Goal: Transaction & Acquisition: Purchase product/service

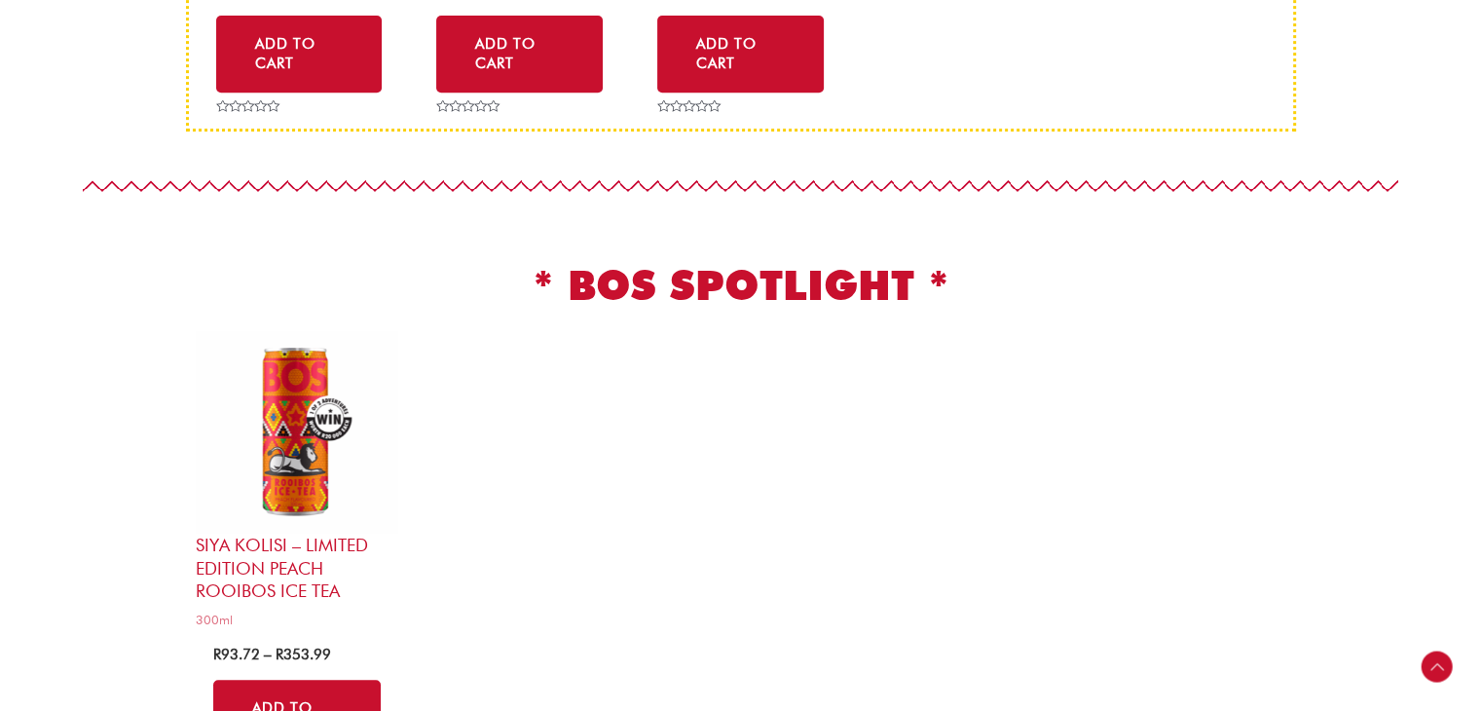
scroll to position [1168, 0]
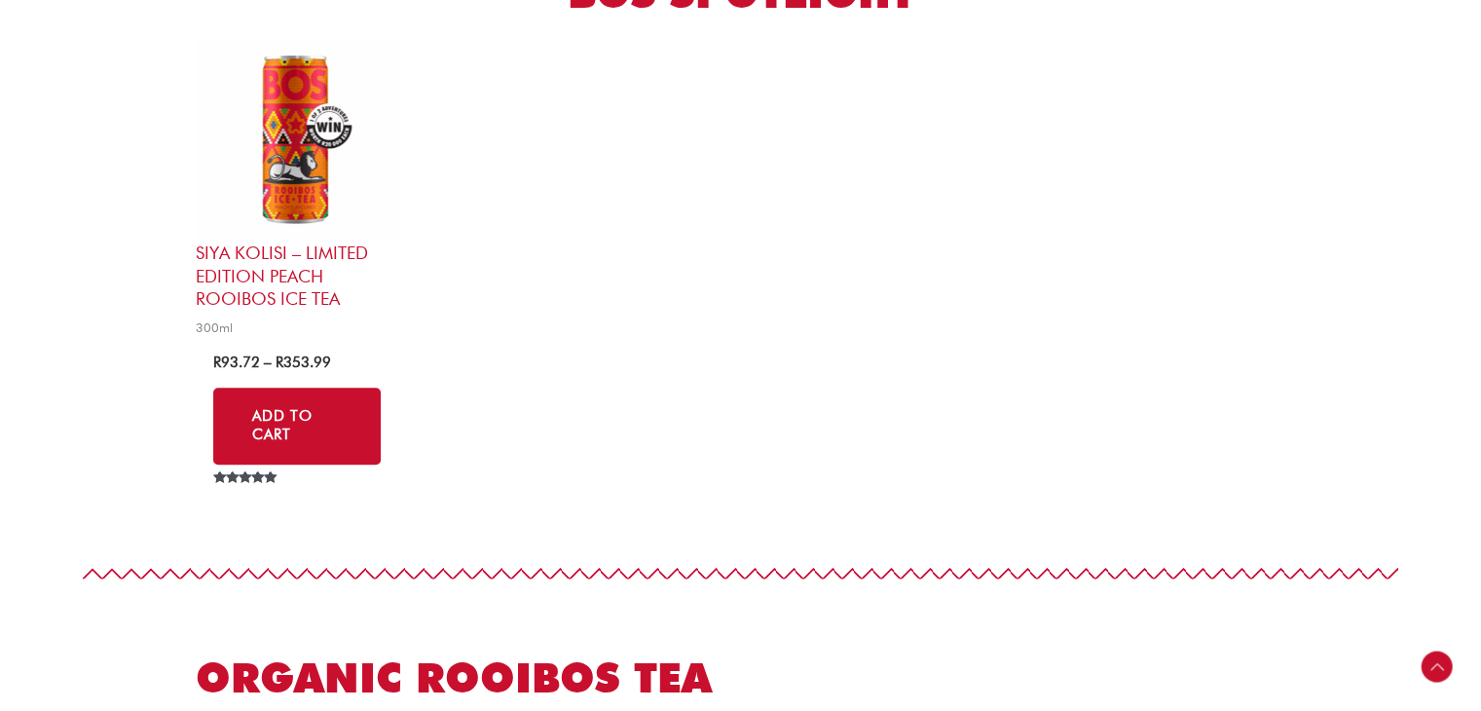
click at [314, 144] on img at bounding box center [297, 140] width 203 height 203
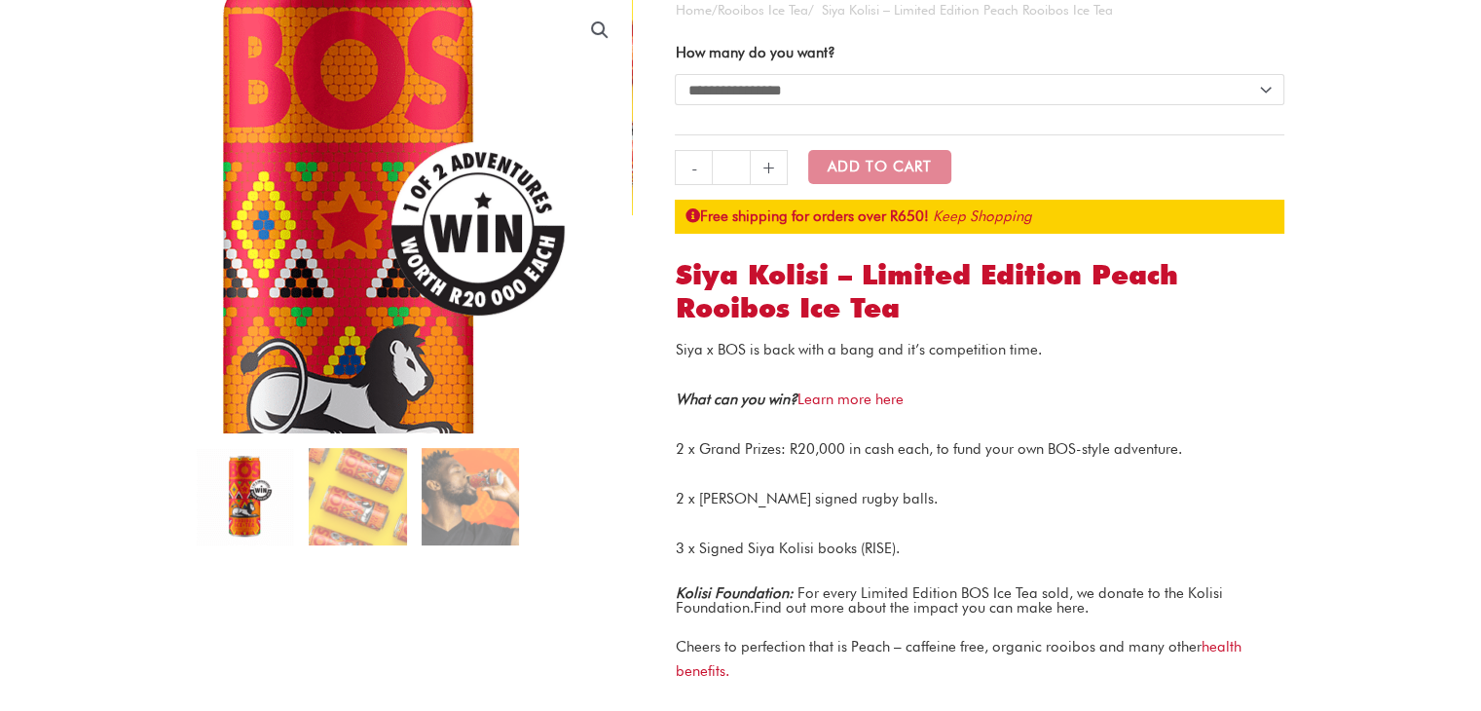
scroll to position [195, 0]
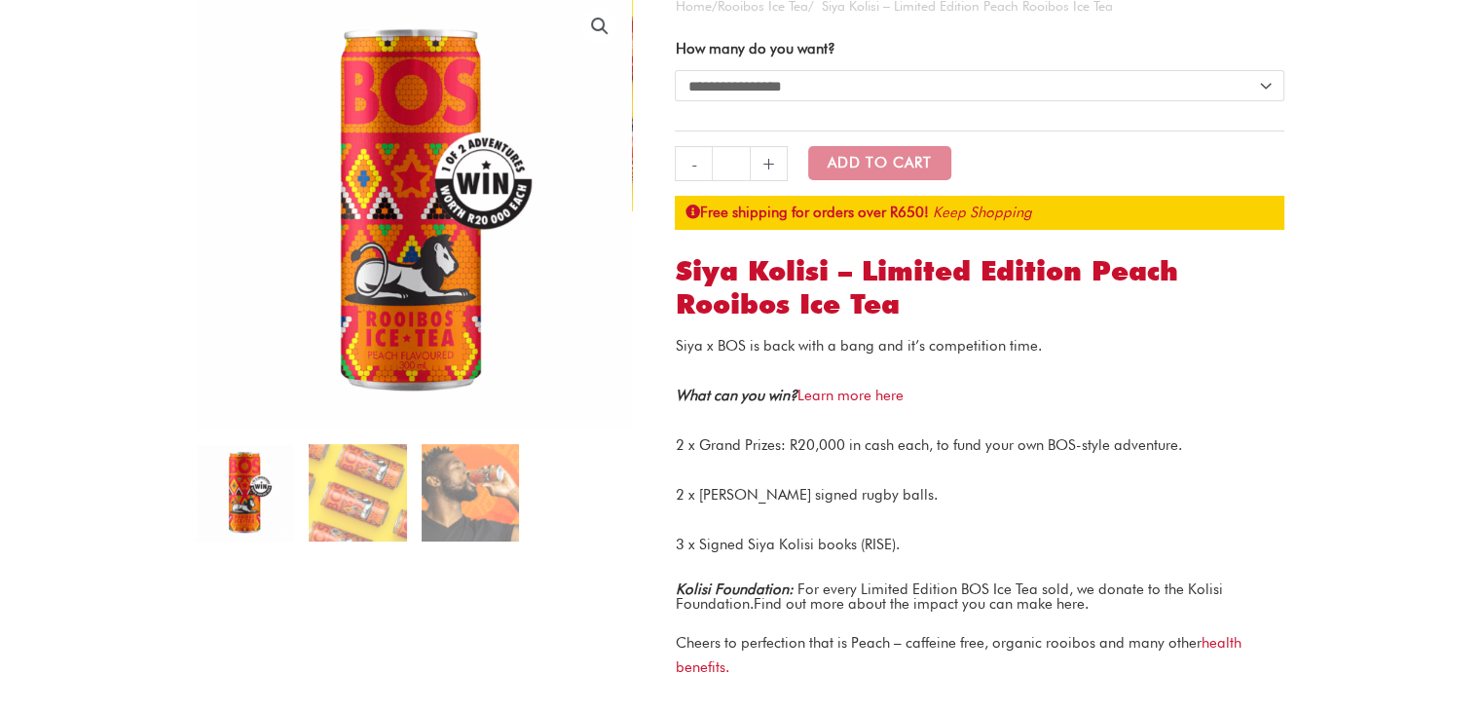
click at [247, 506] on img at bounding box center [245, 492] width 97 height 97
click at [304, 506] on ol at bounding box center [414, 500] width 435 height 112
click at [344, 500] on img at bounding box center [357, 492] width 97 height 97
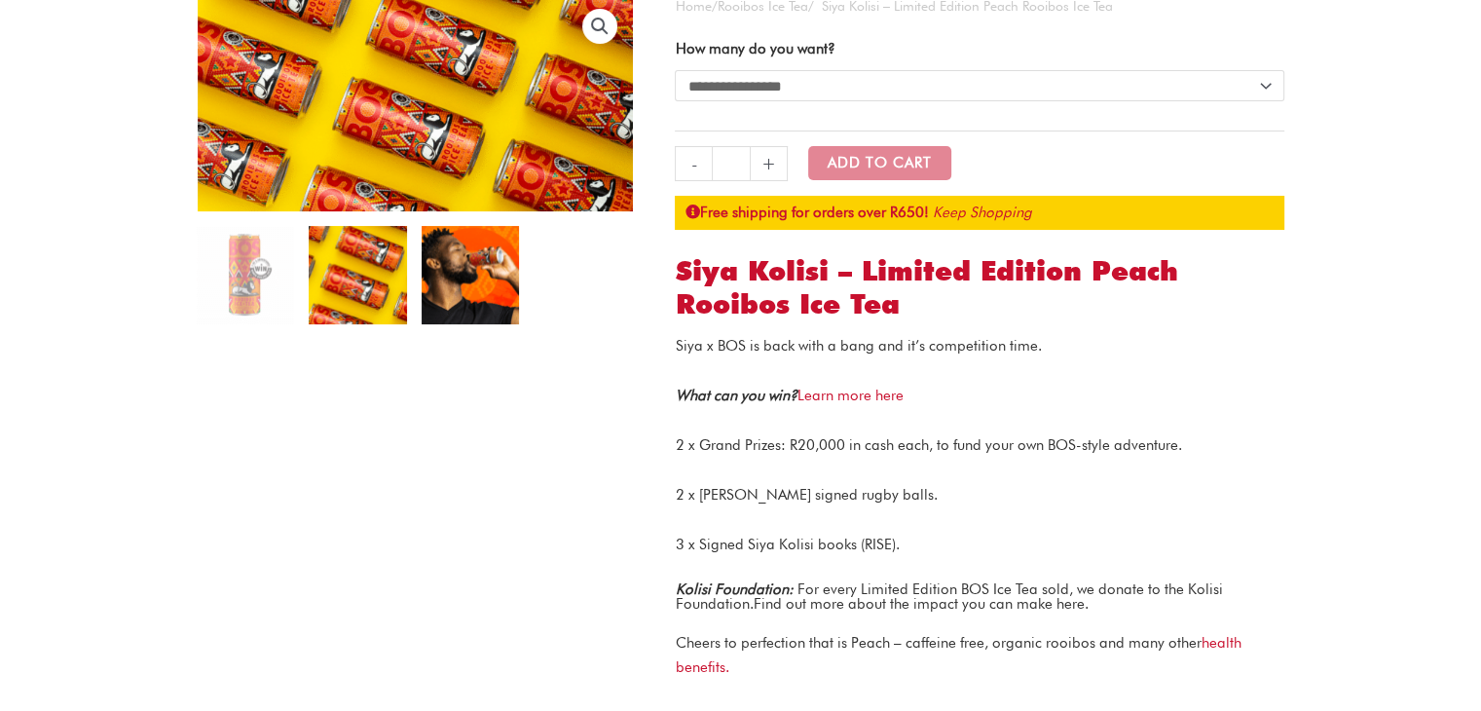
click at [497, 291] on img at bounding box center [470, 274] width 97 height 97
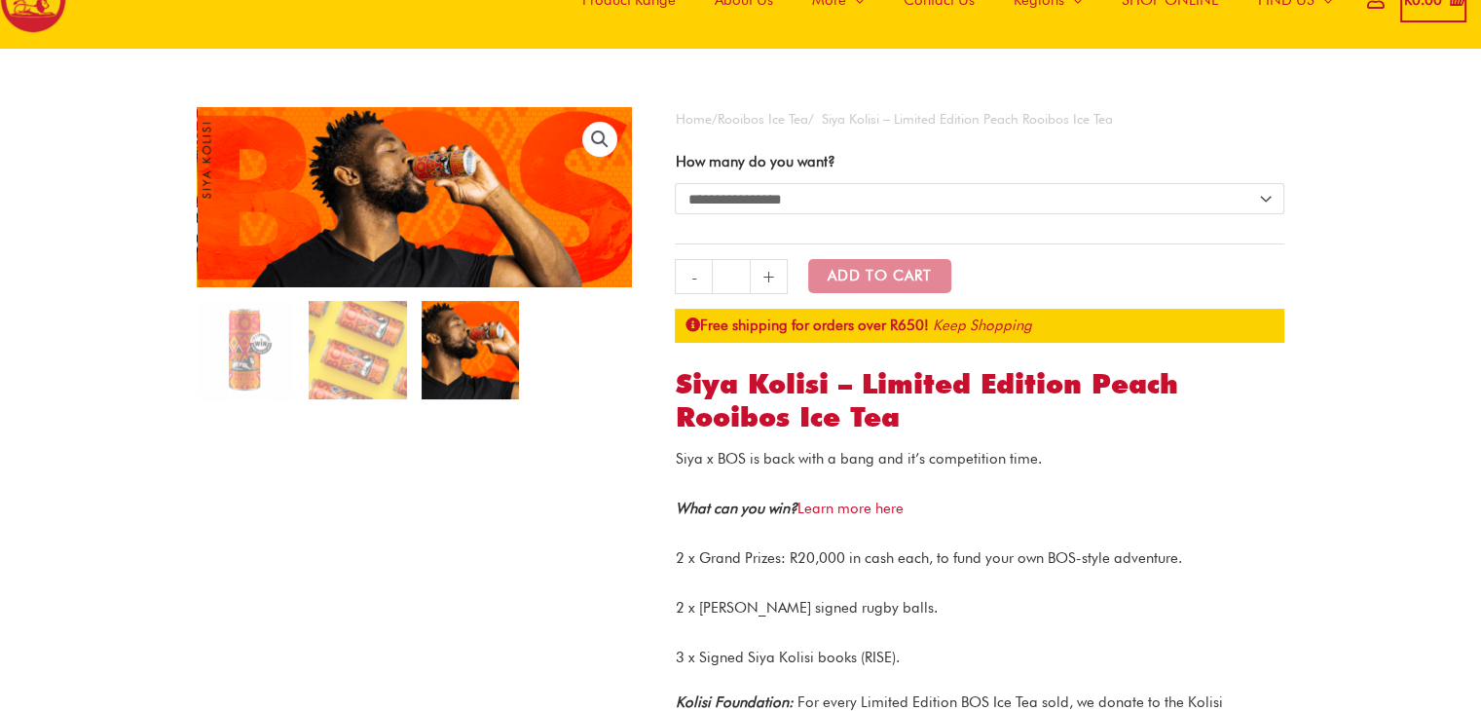
scroll to position [0, 0]
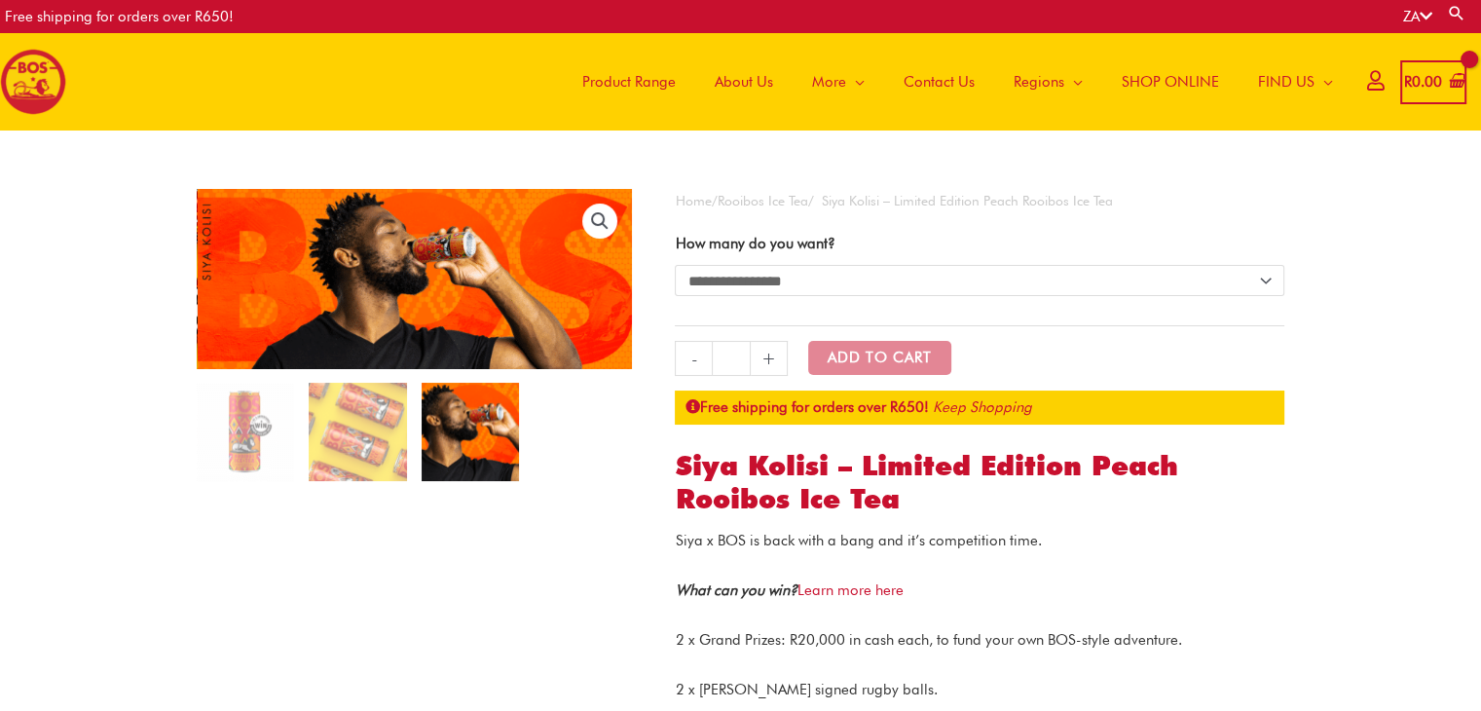
click at [822, 277] on select "**********" at bounding box center [980, 280] width 610 height 31
click at [675, 265] on select "**********" at bounding box center [980, 280] width 610 height 31
select select "******"
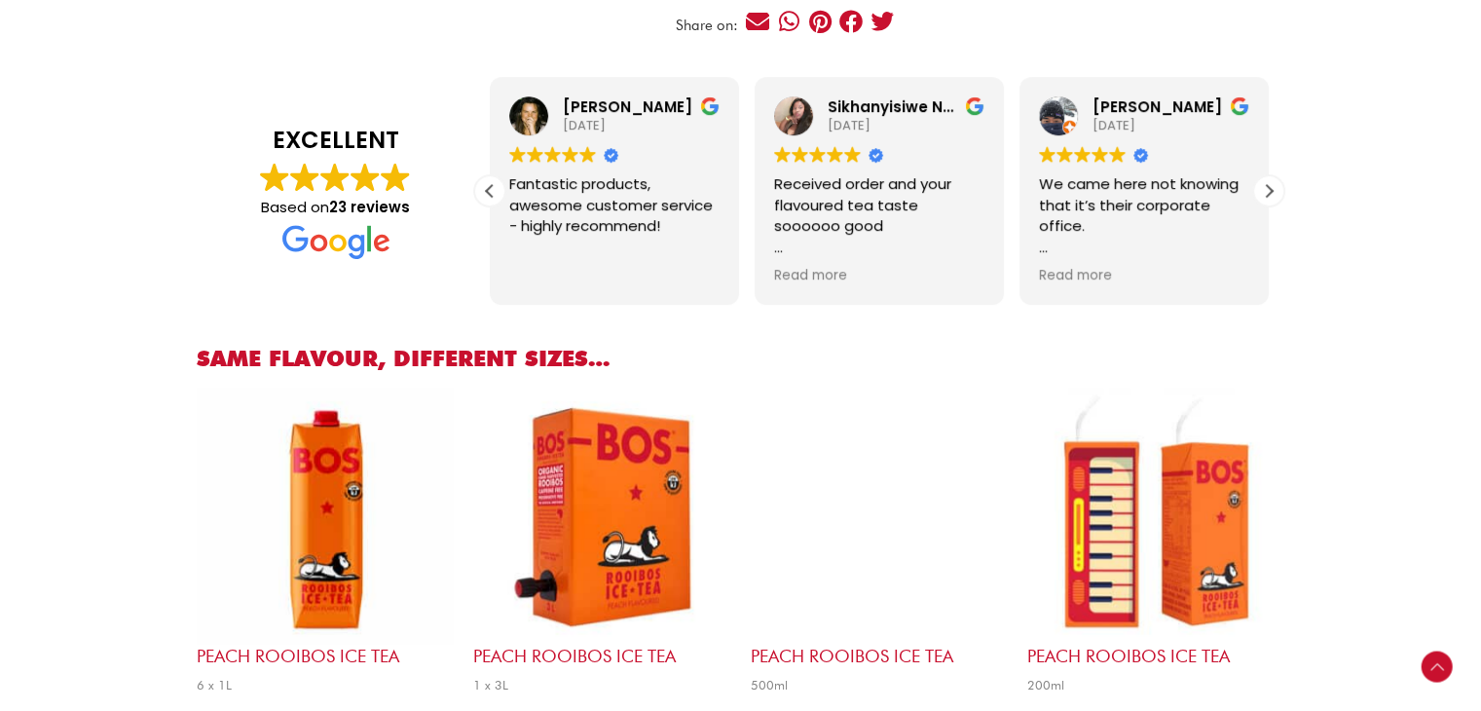
scroll to position [1558, 0]
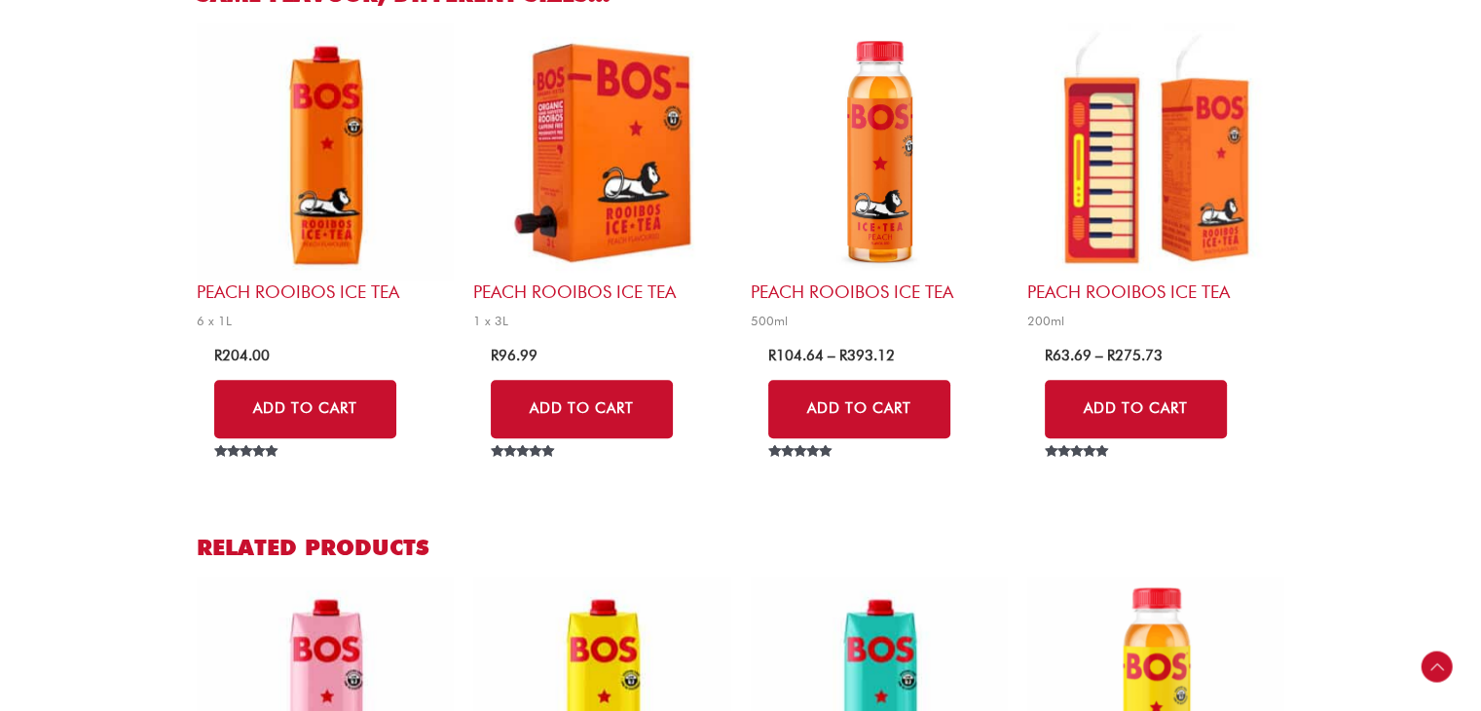
click at [1094, 186] on img at bounding box center [1155, 151] width 257 height 257
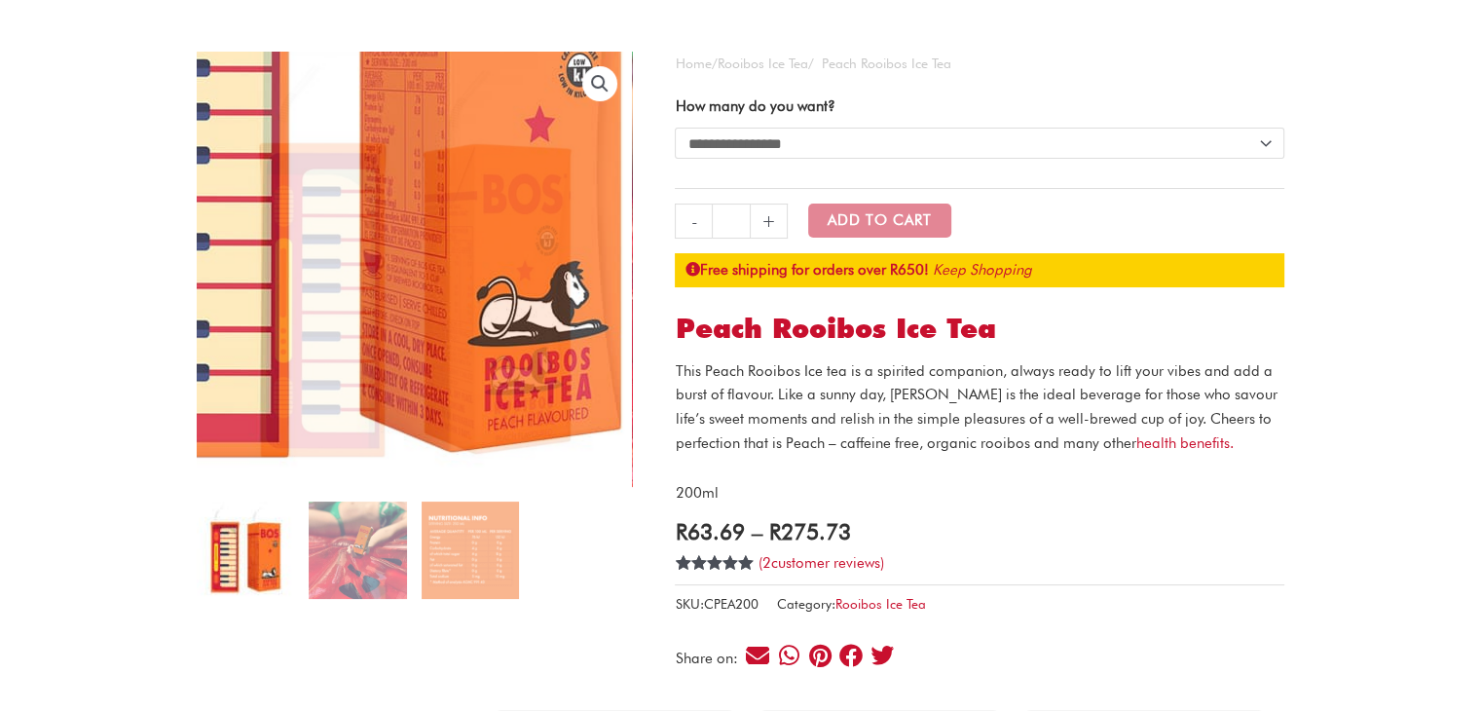
scroll to position [292, 0]
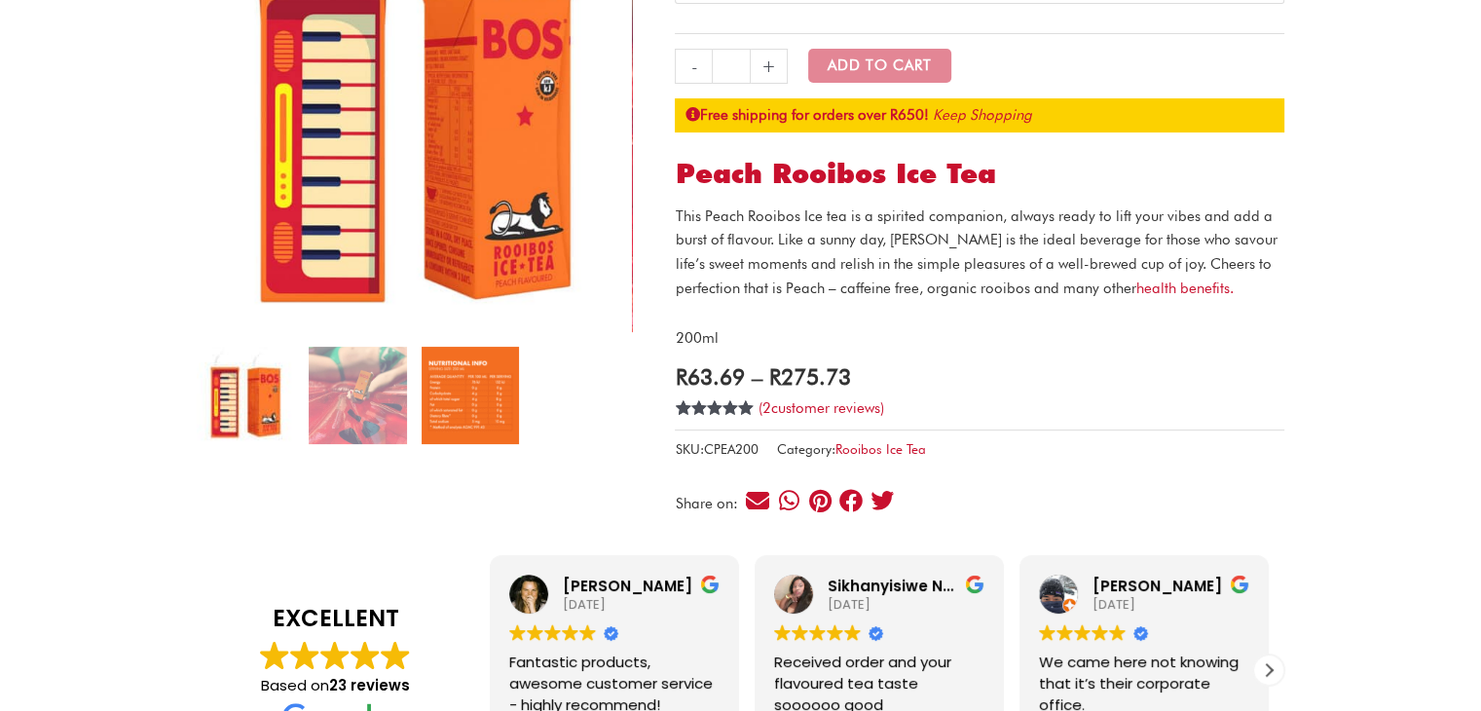
click at [474, 424] on img at bounding box center [470, 395] width 97 height 97
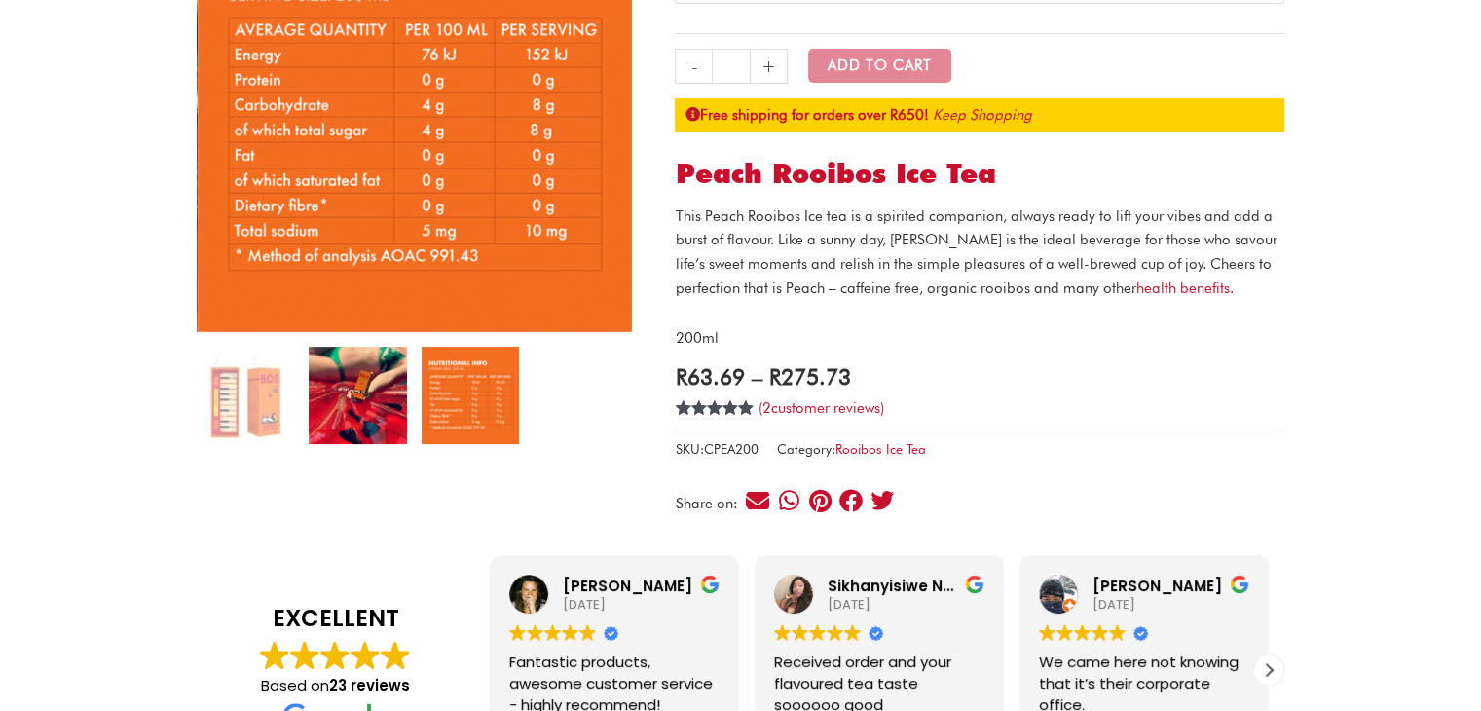
click at [370, 405] on img at bounding box center [357, 395] width 97 height 97
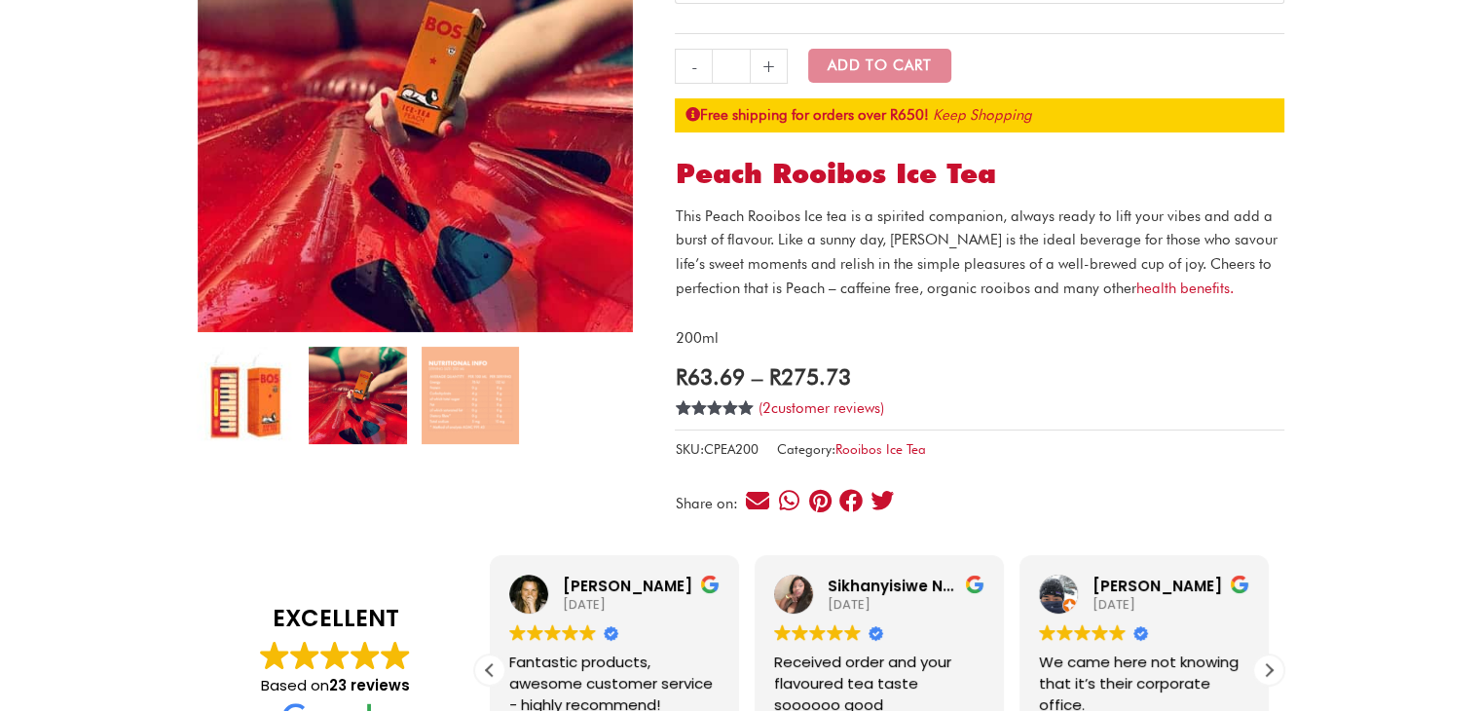
click at [257, 390] on img at bounding box center [245, 395] width 97 height 97
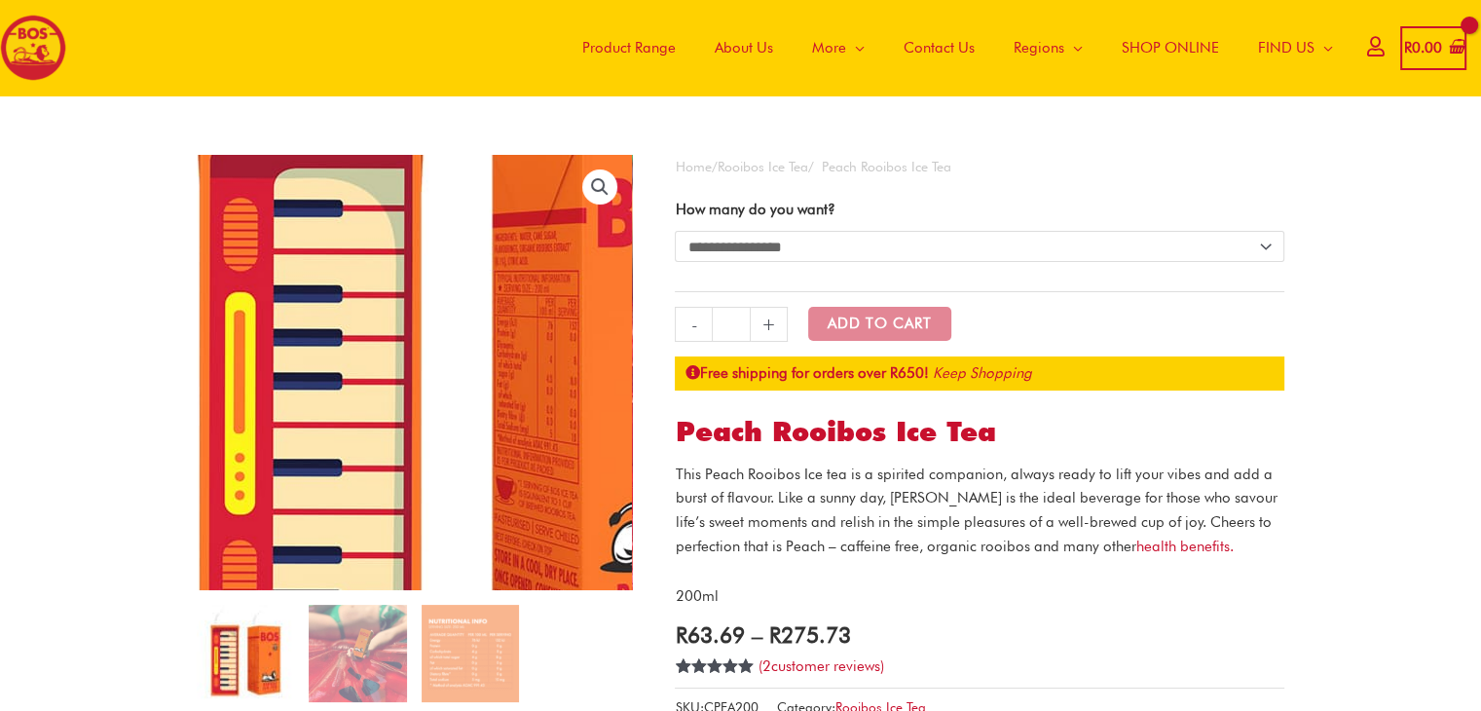
scroll to position [0, 0]
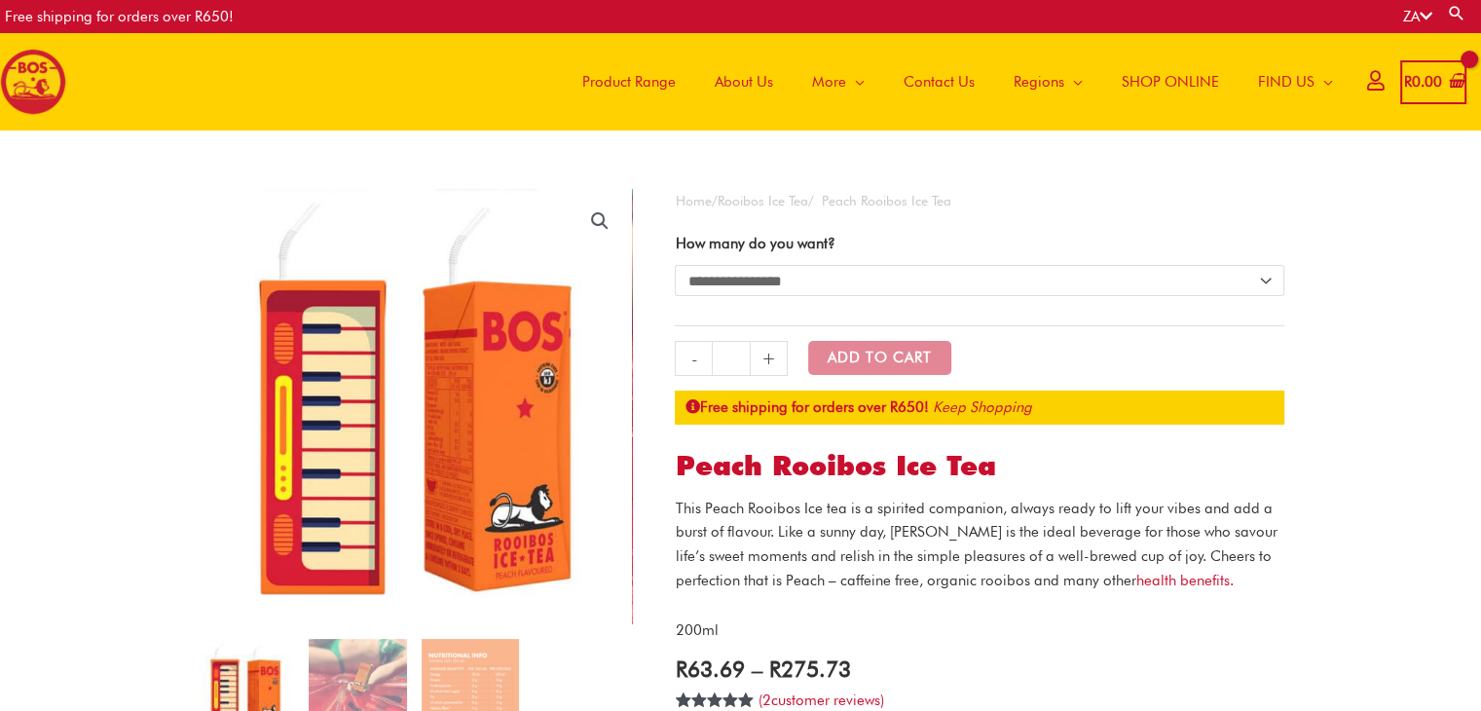
click at [750, 285] on select "**********" at bounding box center [980, 280] width 610 height 31
drag, startPoint x: 750, startPoint y: 285, endPoint x: 449, endPoint y: 129, distance: 339.3
click at [750, 285] on select "**********" at bounding box center [980, 280] width 610 height 31
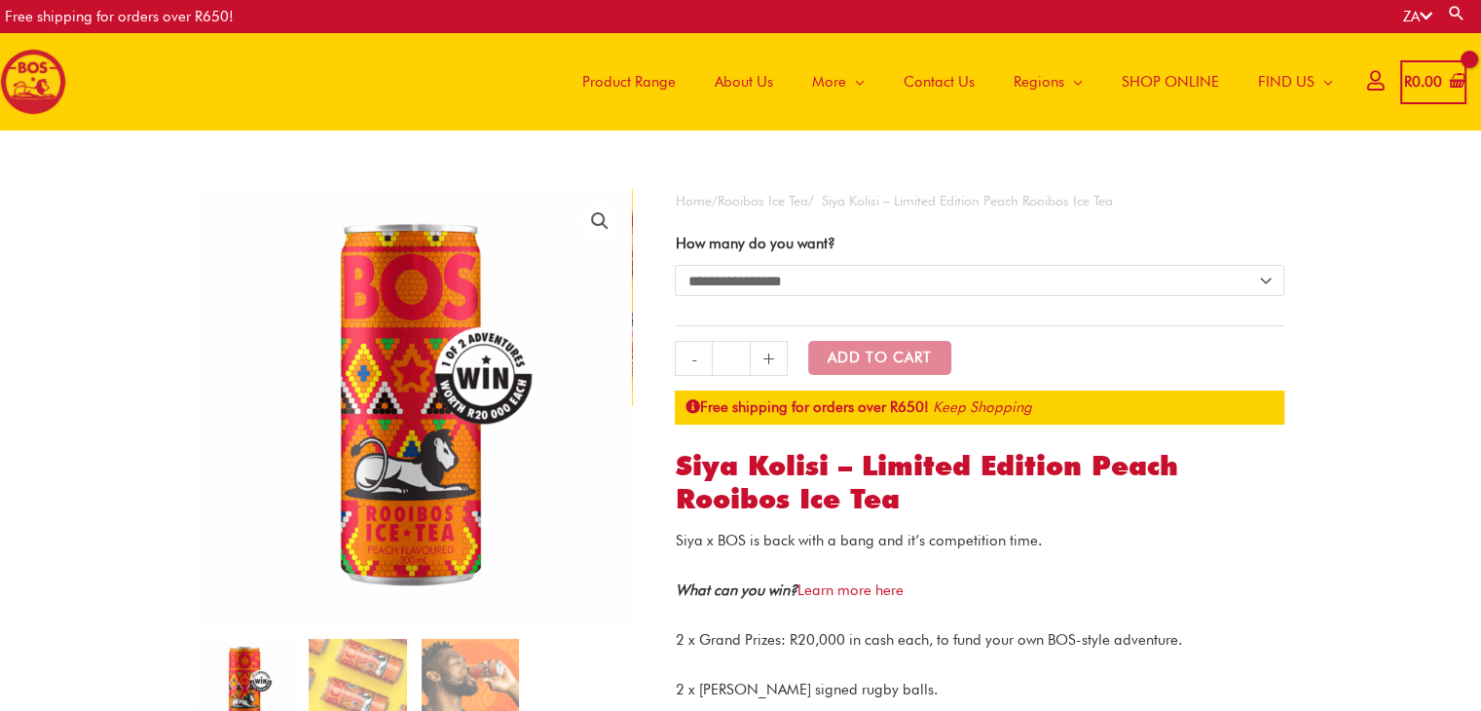
click at [600, 81] on span "Product Range" at bounding box center [628, 82] width 93 height 58
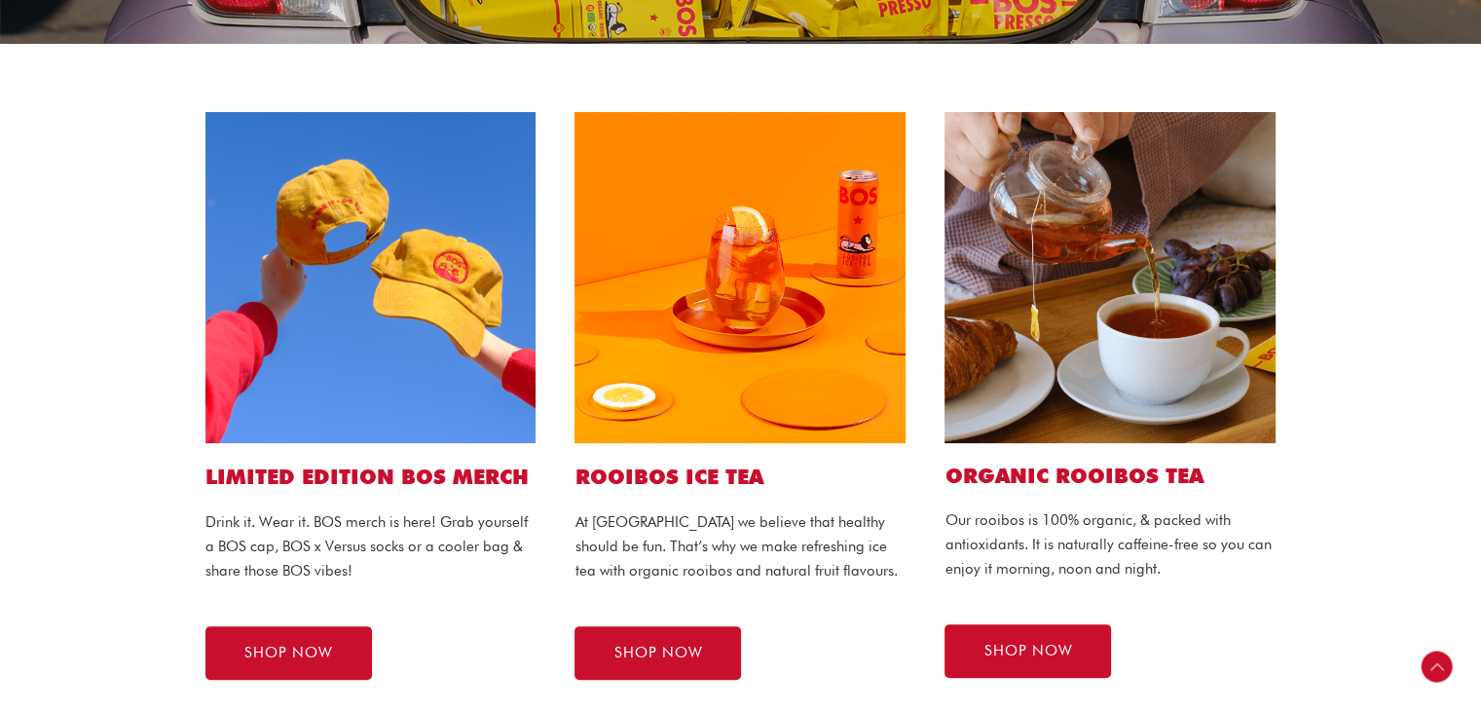
scroll to position [389, 0]
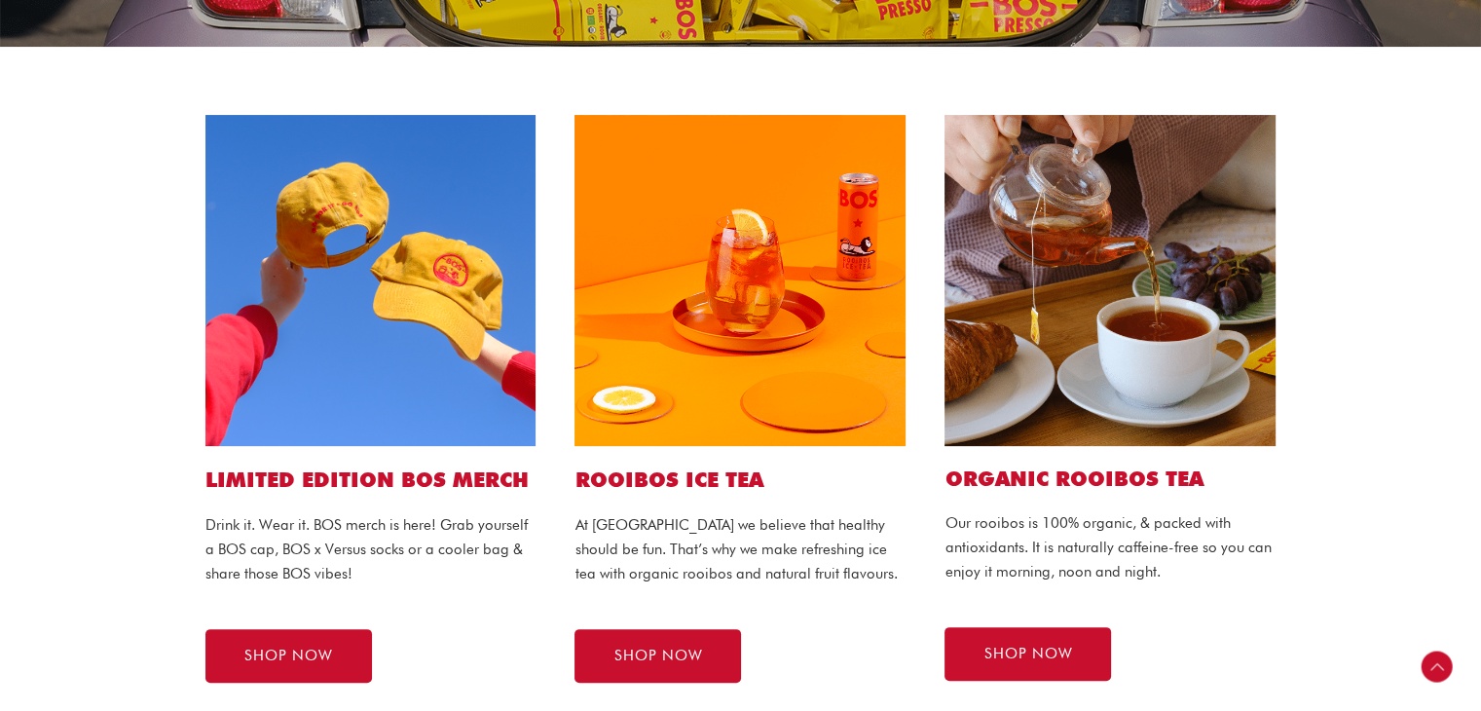
click at [705, 266] on img at bounding box center [739, 280] width 331 height 331
click at [673, 656] on span "SHOP NOW" at bounding box center [657, 655] width 89 height 15
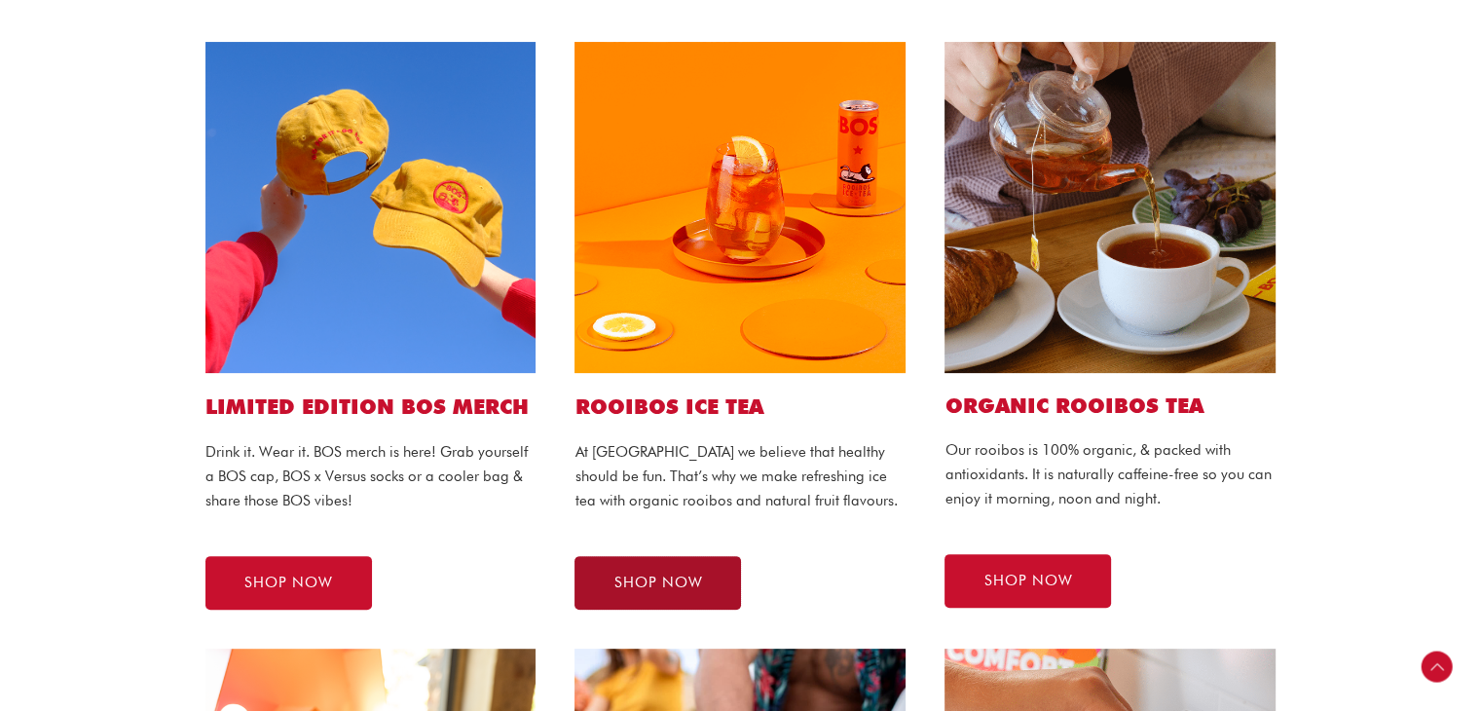
scroll to position [584, 0]
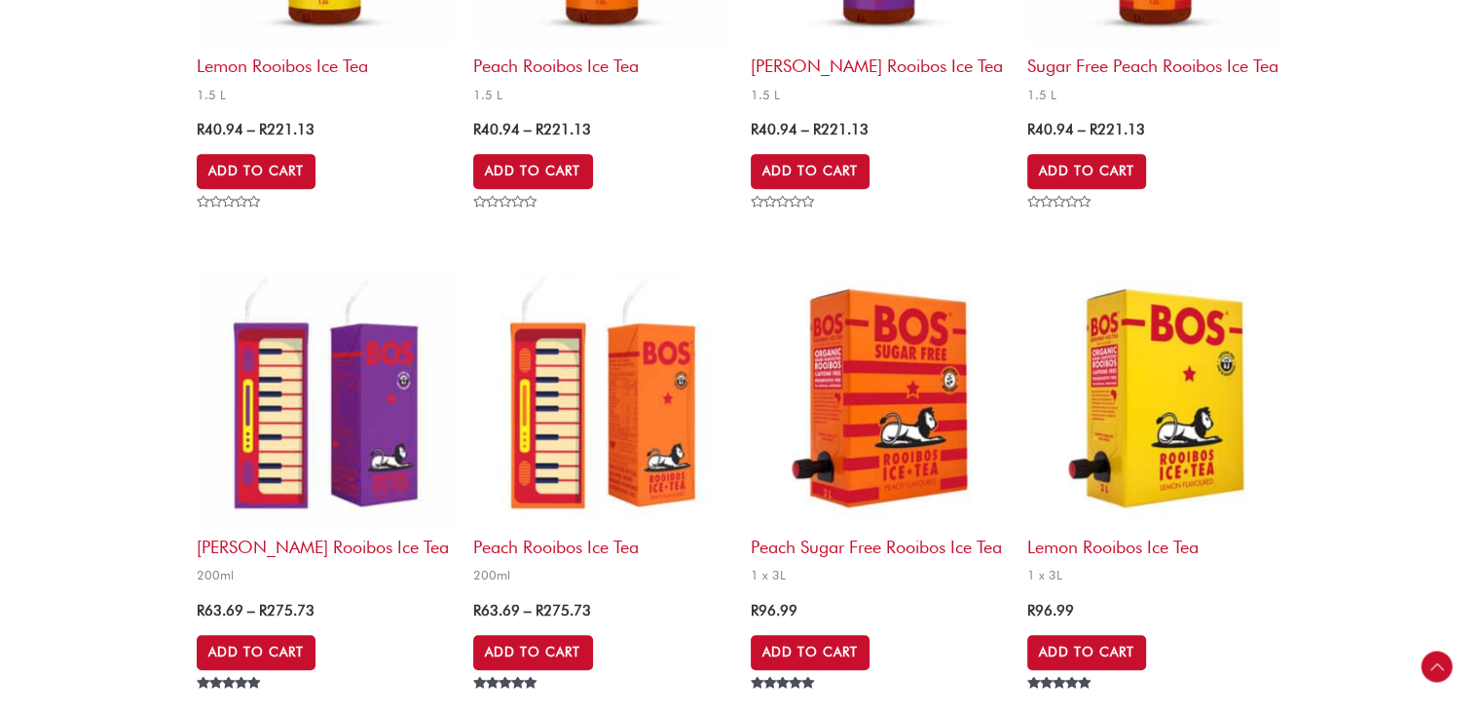
scroll to position [1071, 0]
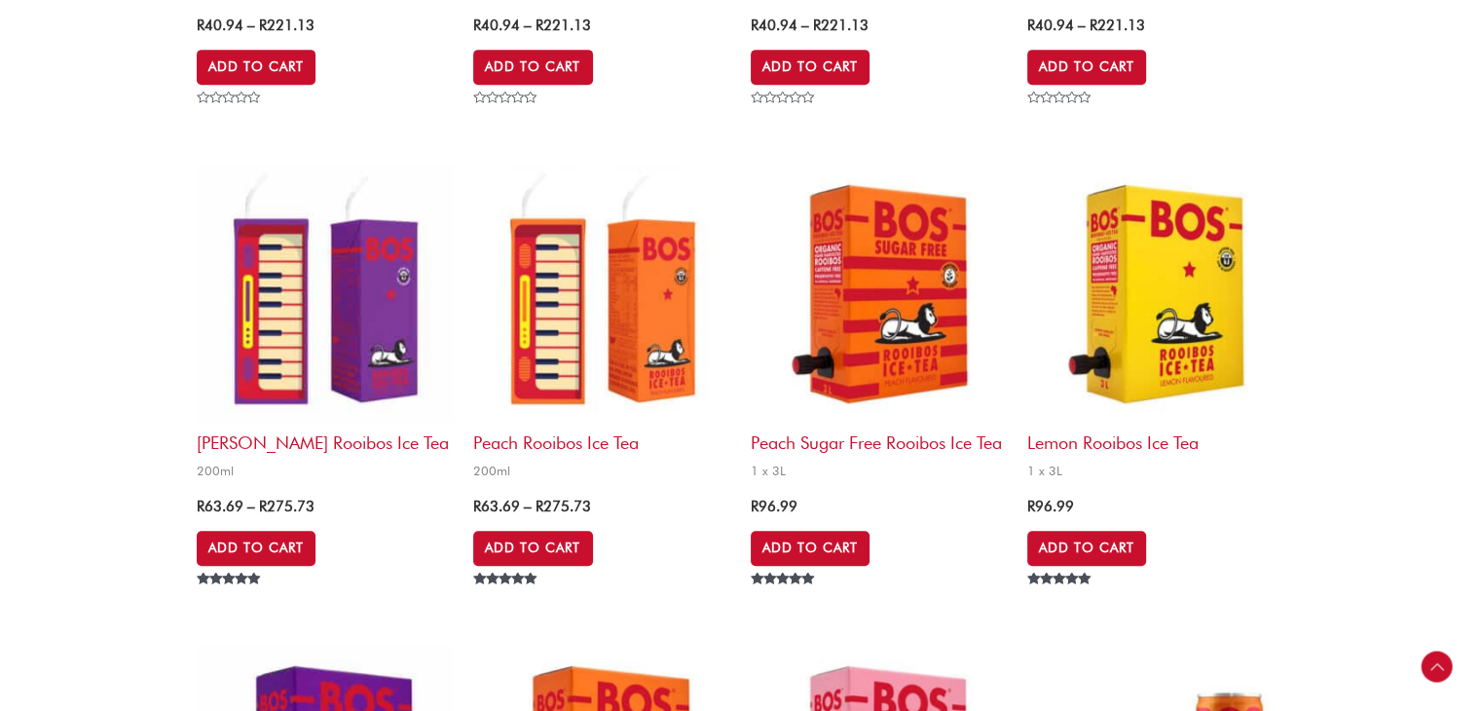
click at [549, 370] on img at bounding box center [601, 293] width 257 height 257
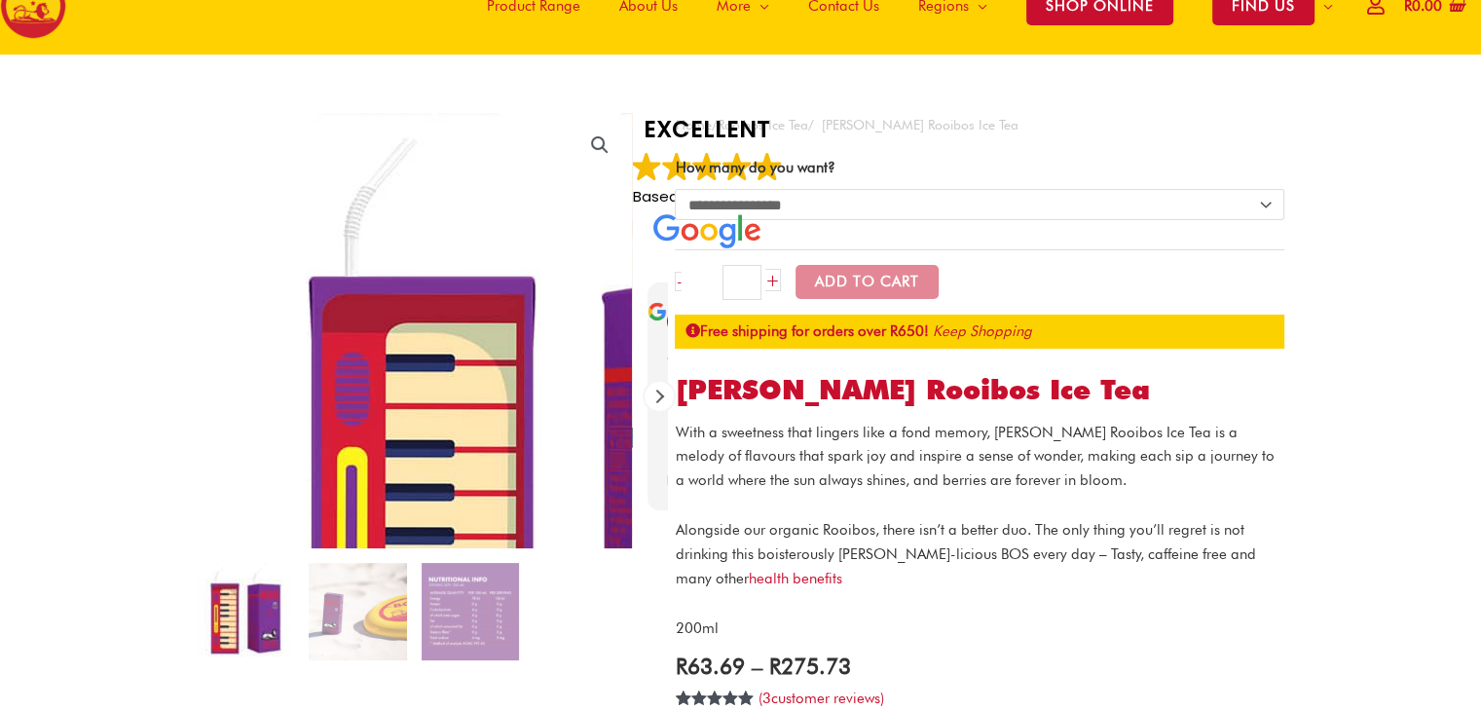
scroll to position [97, 0]
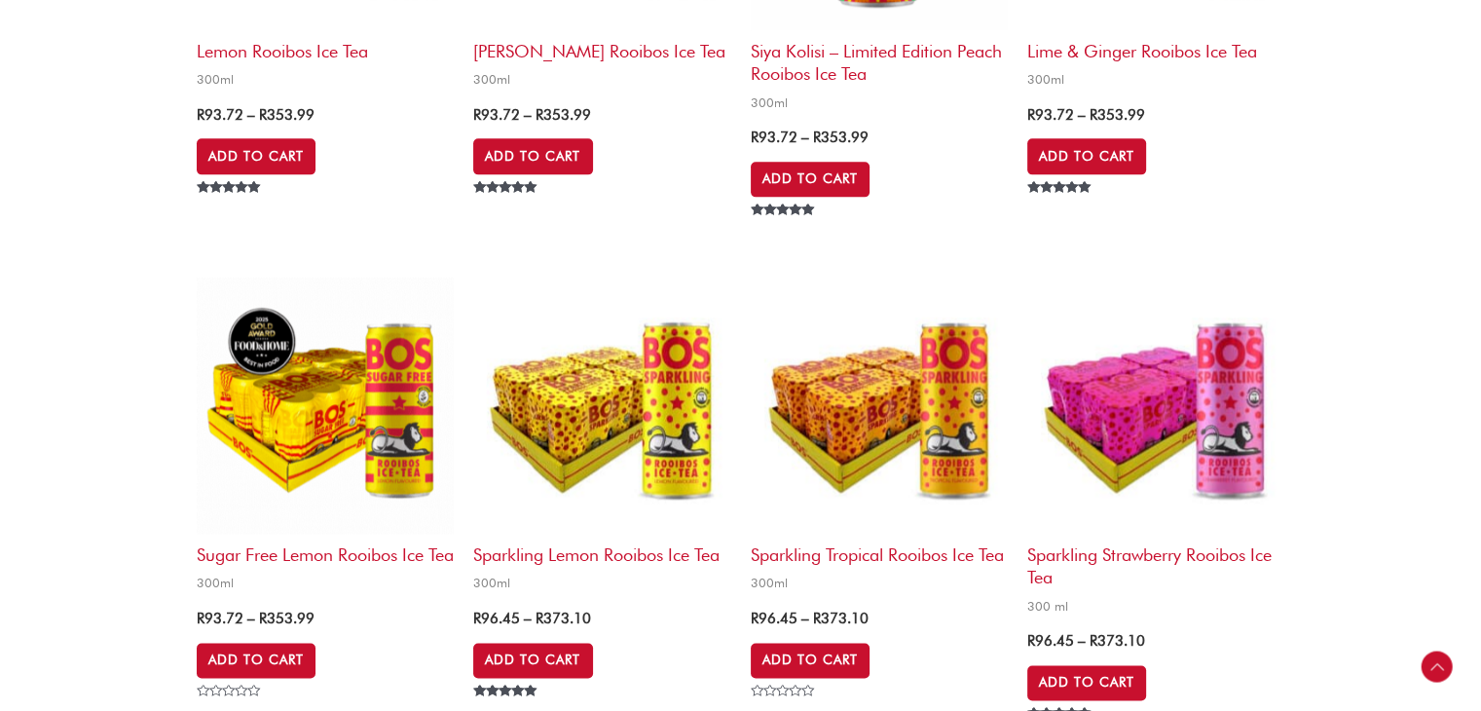
scroll to position [2532, 0]
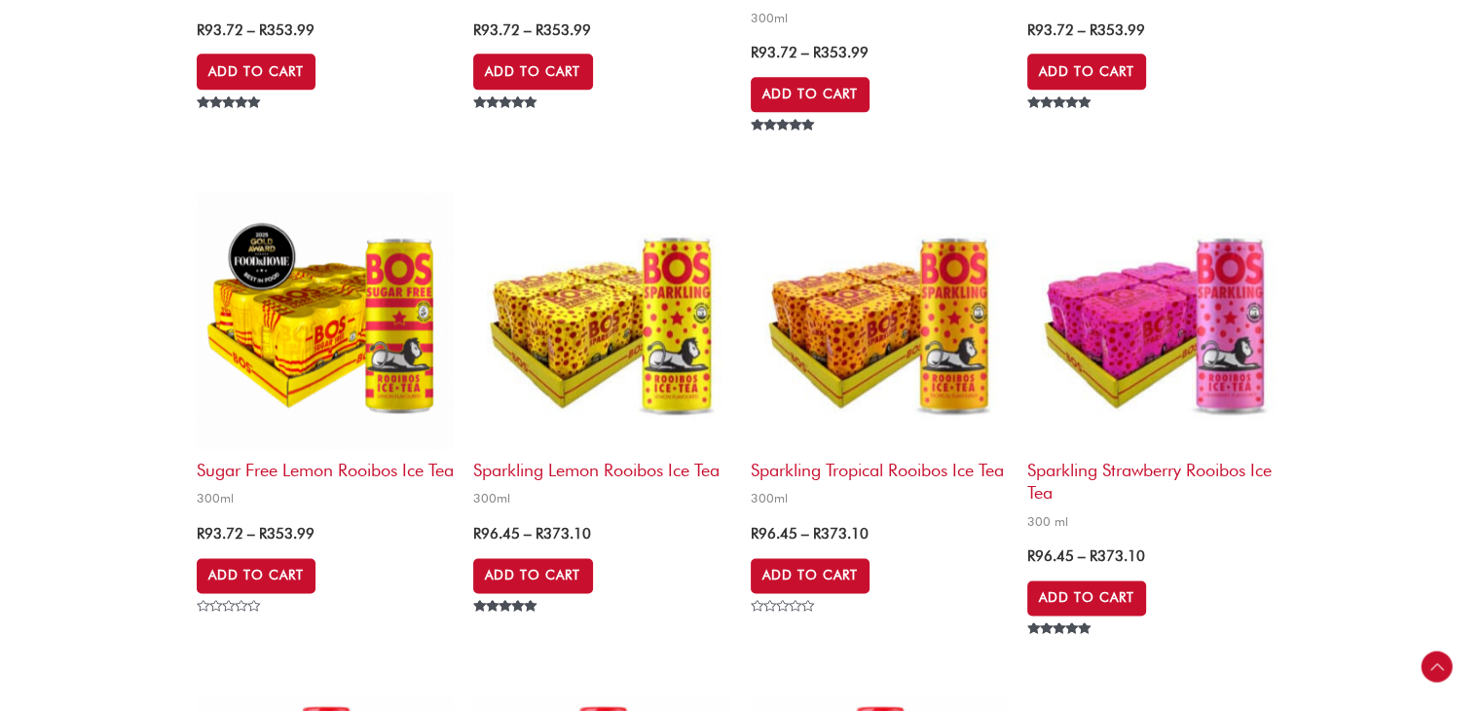
click at [273, 242] on img at bounding box center [325, 320] width 257 height 257
